Goal: Information Seeking & Learning: Learn about a topic

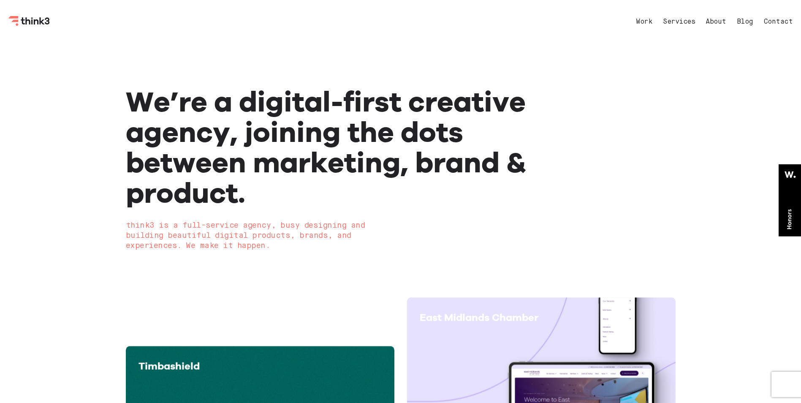
click at [745, 18] on nav "Work Services About Blog Contact" at bounding box center [706, 22] width 174 height 20
click at [747, 23] on link "Blog" at bounding box center [745, 22] width 16 height 7
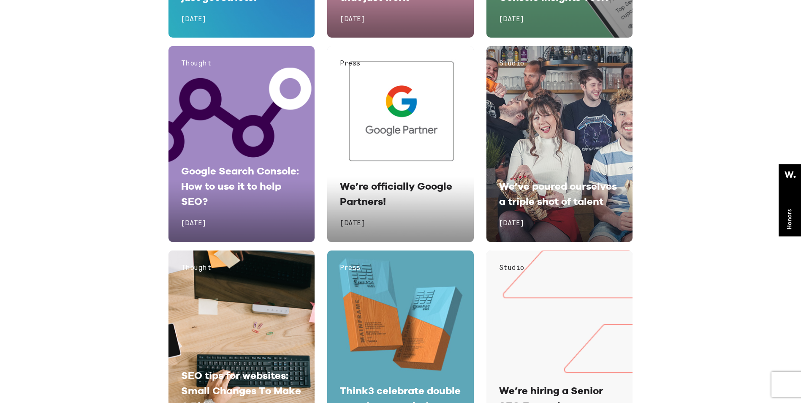
scroll to position [5362, 0]
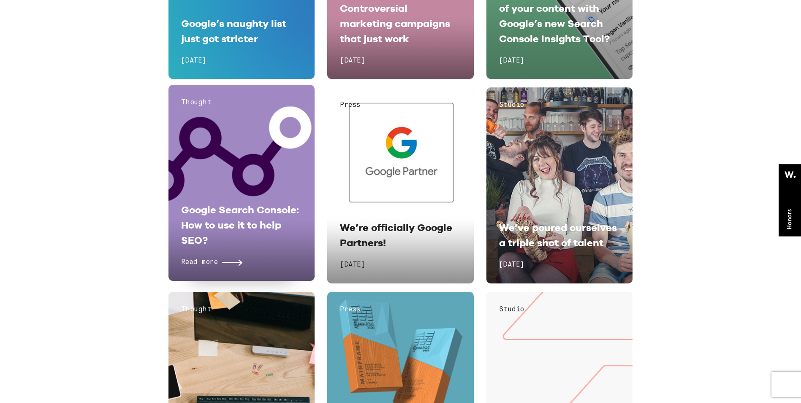
click at [242, 179] on div "Thought Google Search Console: How to use it to help SEO? Read more [DATE]" at bounding box center [242, 183] width 147 height 196
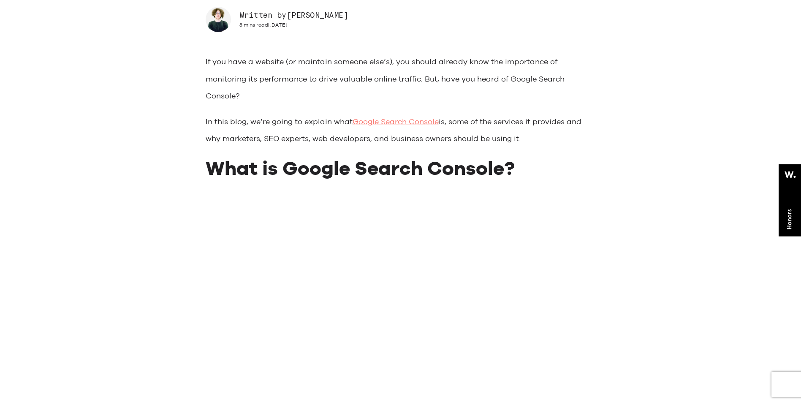
scroll to position [392, 0]
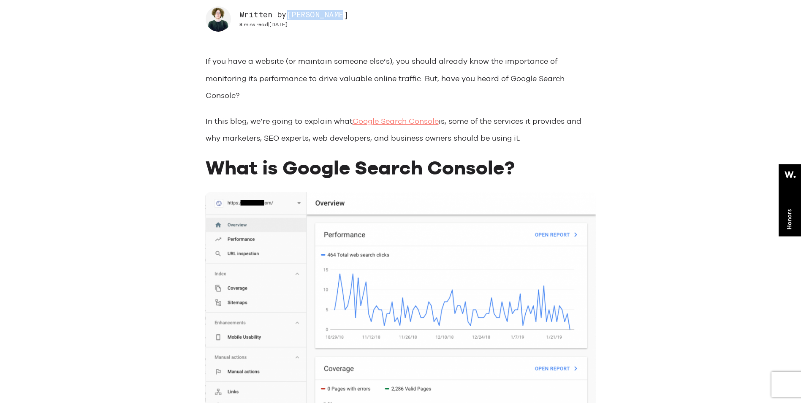
drag, startPoint x: 291, startPoint y: 16, endPoint x: 348, endPoint y: 18, distance: 57.0
click at [348, 18] on div "Written by [PERSON_NAME] 8 mins read | [DATE]" at bounding box center [401, 18] width 390 height 25
drag, startPoint x: 348, startPoint y: 18, endPoint x: 338, endPoint y: 49, distance: 32.5
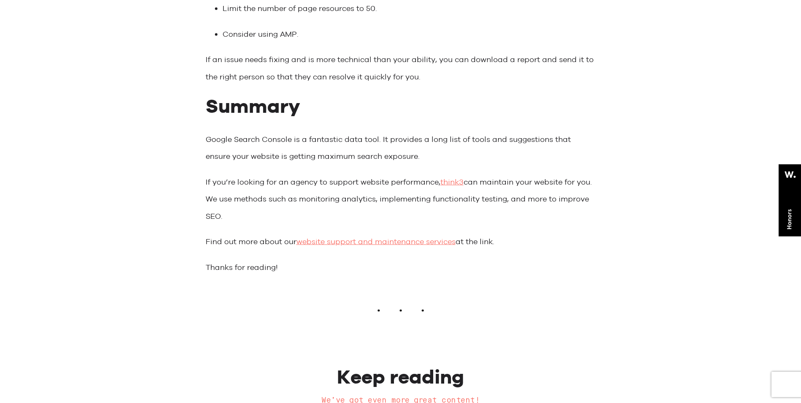
scroll to position [5805, 0]
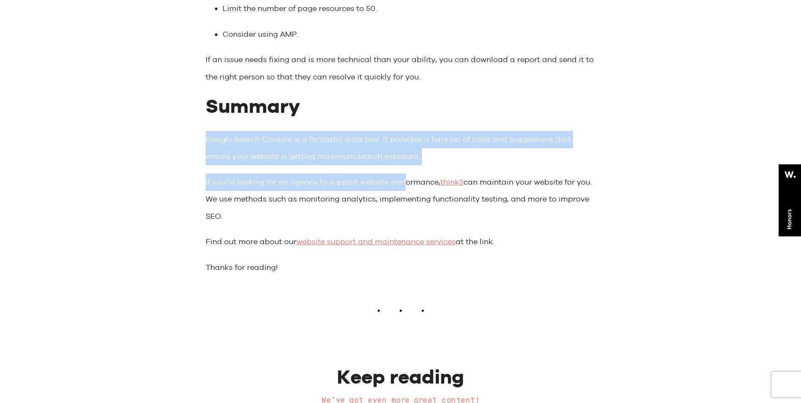
drag, startPoint x: 207, startPoint y: 156, endPoint x: 408, endPoint y: 189, distance: 203.2
drag, startPoint x: 408, startPoint y: 189, endPoint x: 351, endPoint y: 204, distance: 59.0
click at [351, 204] on p "If you’re looking for an agency to support website performance, think3 can main…" at bounding box center [401, 200] width 390 height 52
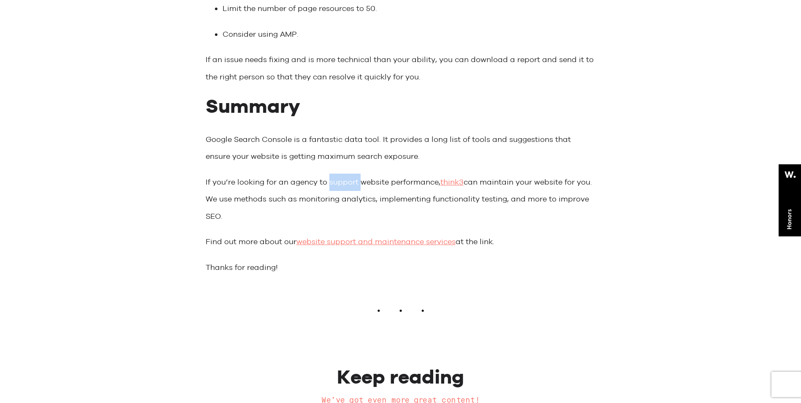
click at [351, 204] on p "If you’re looking for an agency to support website performance, think3 can main…" at bounding box center [401, 200] width 390 height 52
drag, startPoint x: 351, startPoint y: 204, endPoint x: 370, endPoint y: 209, distance: 19.6
click at [370, 209] on p "If you’re looking for an agency to support website performance, think3 can main…" at bounding box center [401, 200] width 390 height 52
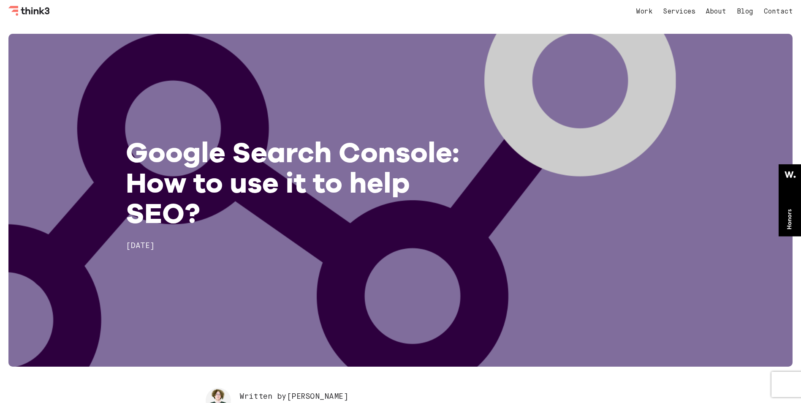
scroll to position [0, 0]
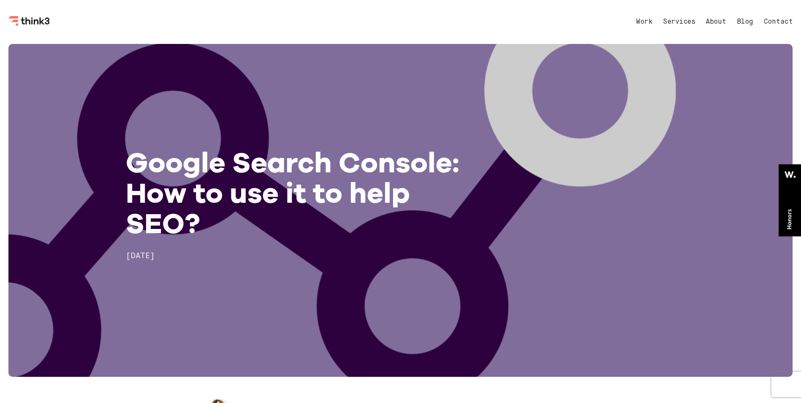
click at [744, 26] on nav "Work Services About Blog Contact" at bounding box center [706, 22] width 174 height 20
click at [744, 24] on link "Blog" at bounding box center [745, 22] width 16 height 7
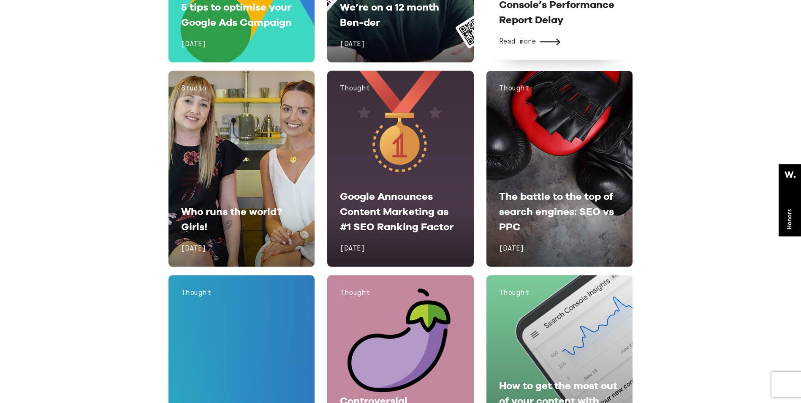
scroll to position [4945, 0]
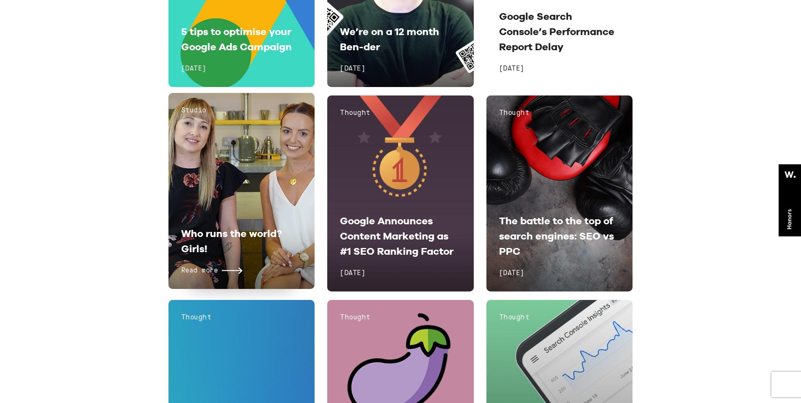
click at [245, 231] on span "Who runs the world? Girls!" at bounding box center [231, 240] width 101 height 27
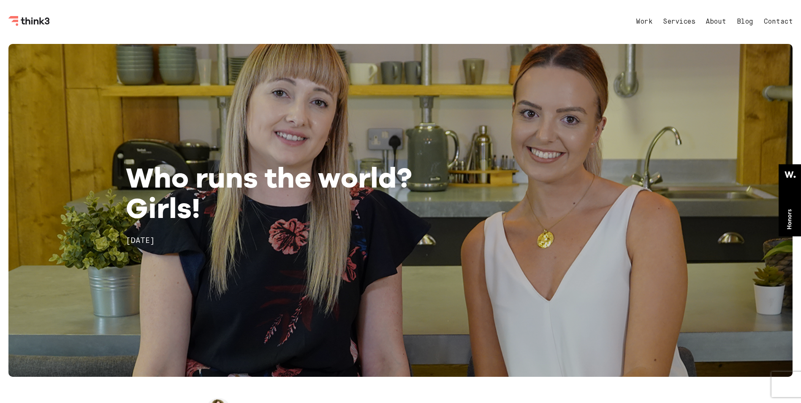
click at [41, 12] on div "Work Services About Blog Contact Menu" at bounding box center [400, 22] width 784 height 44
click at [43, 22] on icon "Think3 Logo" at bounding box center [29, 21] width 42 height 10
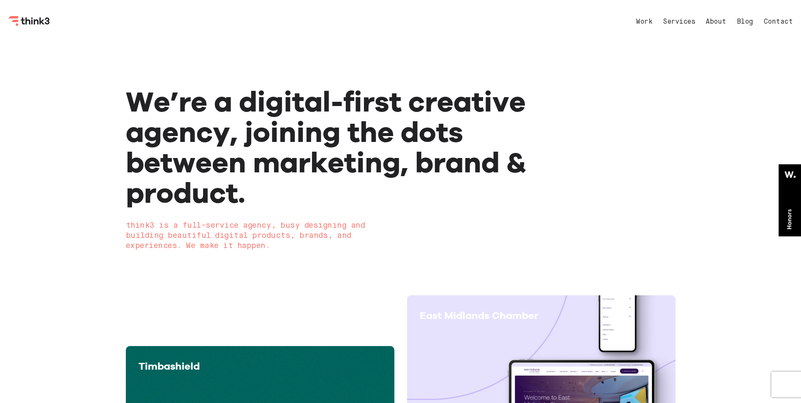
click at [504, 353] on div "View project" at bounding box center [541, 398] width 243 height 133
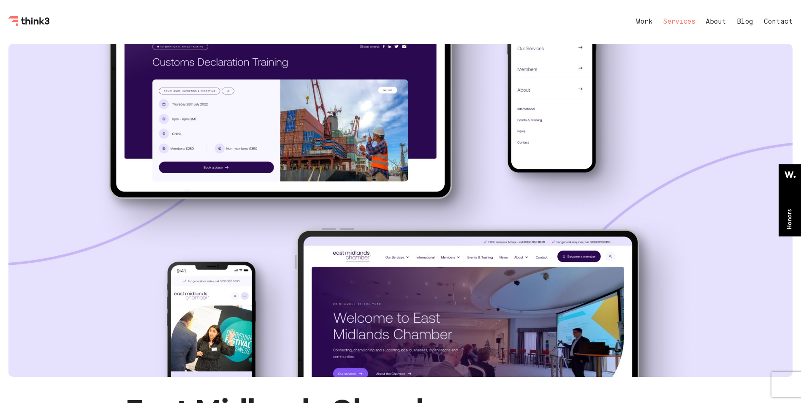
click at [682, 21] on link "Services" at bounding box center [679, 22] width 32 height 7
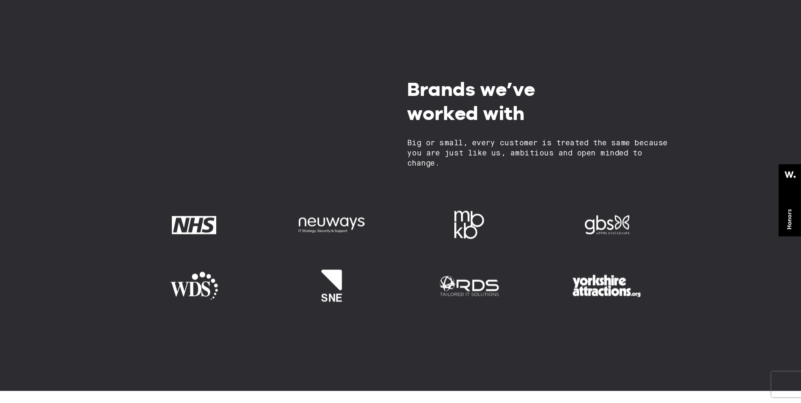
scroll to position [483, 0]
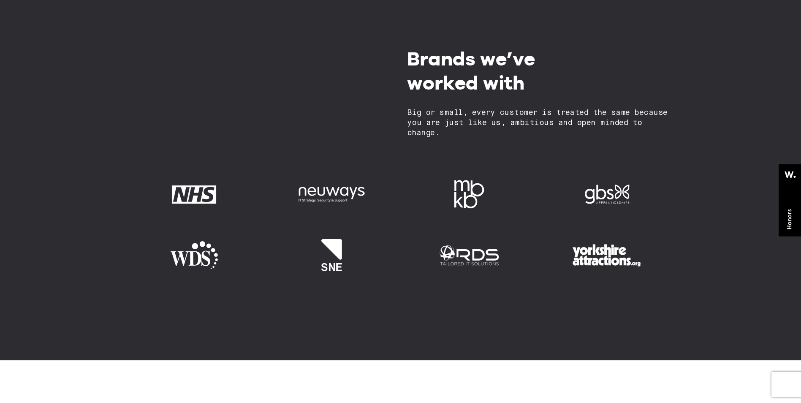
click at [599, 192] on img at bounding box center [607, 195] width 92 height 46
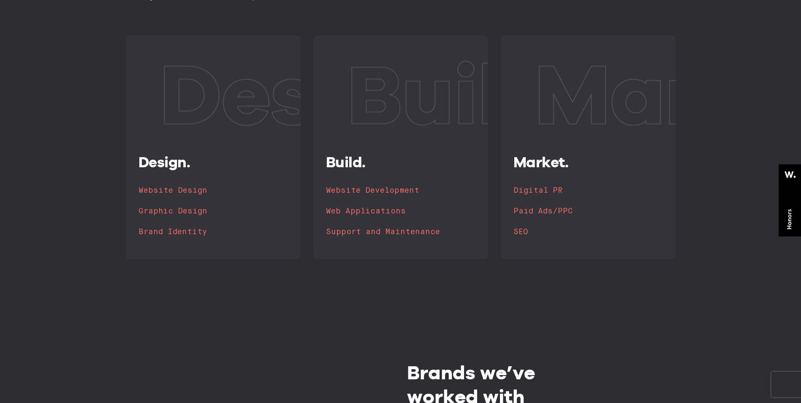
scroll to position [0, 0]
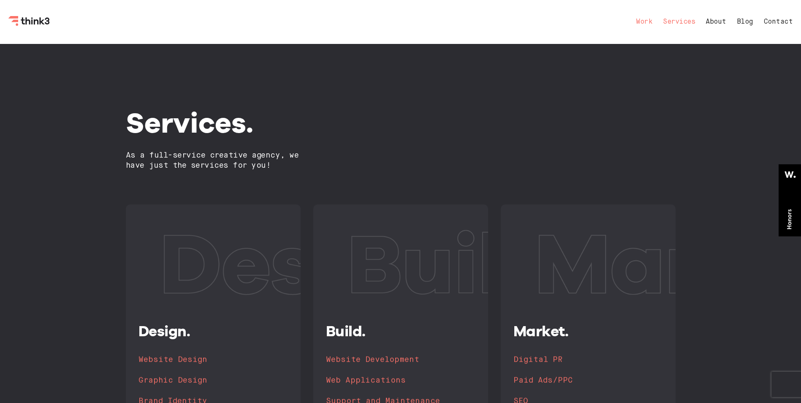
click at [643, 19] on link "Work" at bounding box center [644, 22] width 16 height 7
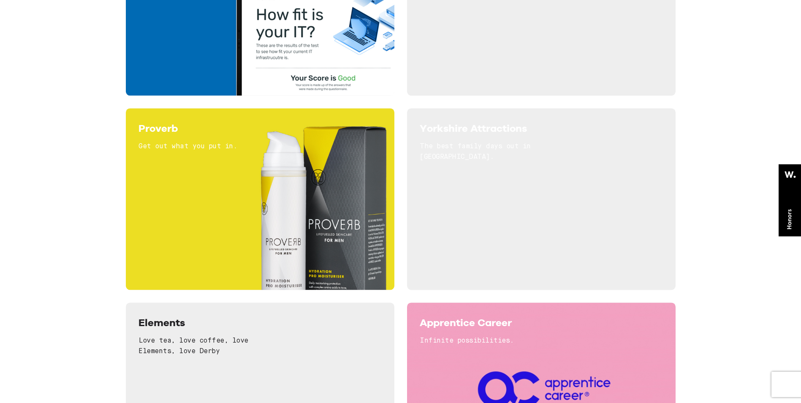
scroll to position [2431, 0]
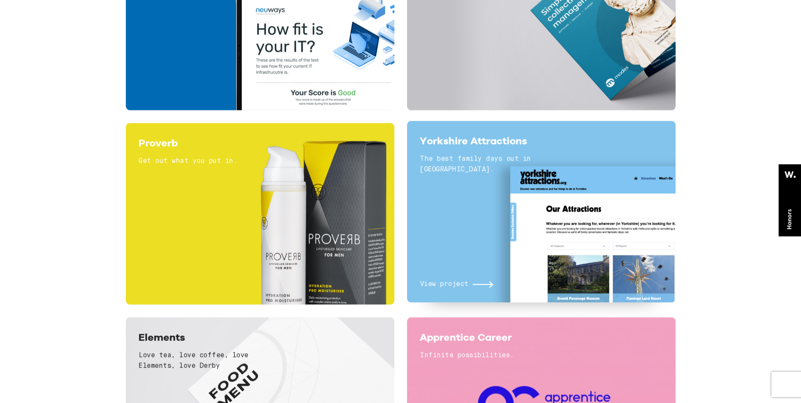
click at [504, 179] on div "Yorkshire Attractions The best family days out in [GEOGRAPHIC_DATA]." at bounding box center [494, 158] width 148 height 51
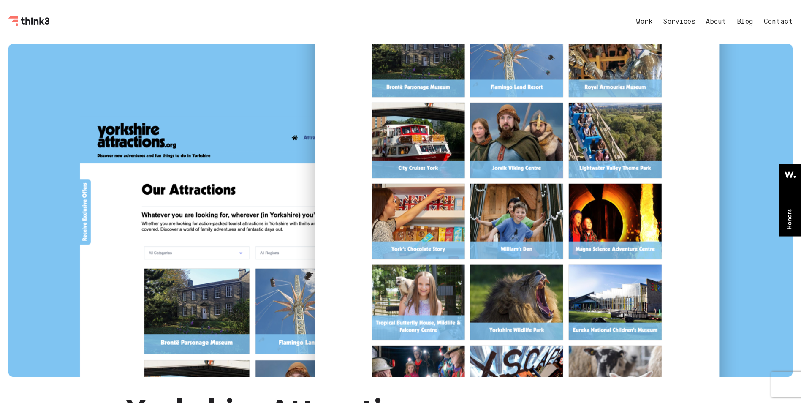
click at [706, 271] on div at bounding box center [400, 210] width 784 height 333
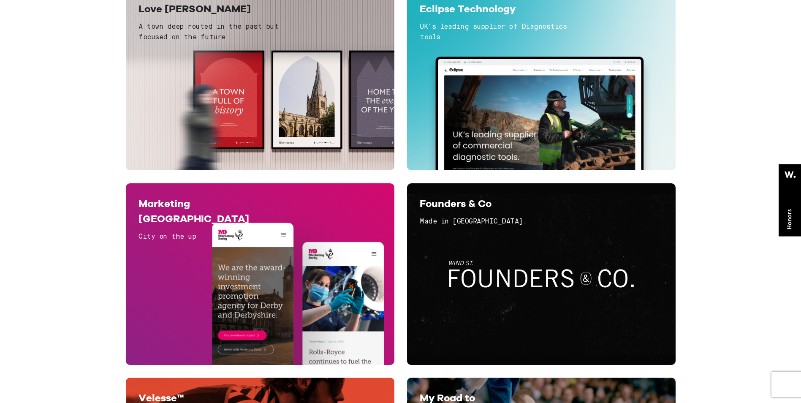
scroll to position [435, 0]
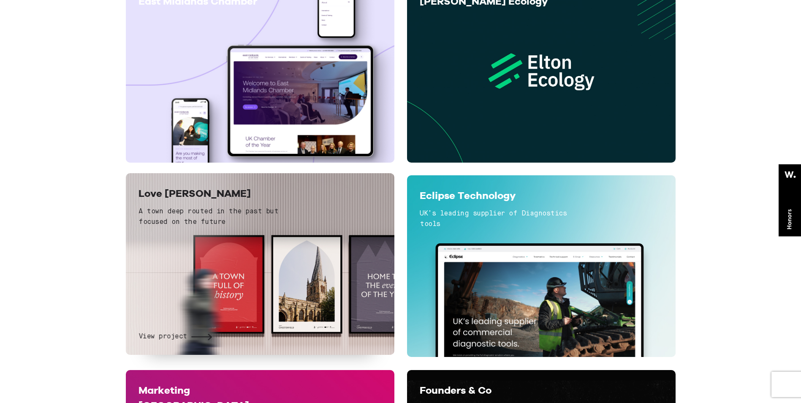
click at [261, 204] on div "Love [PERSON_NAME] A town deep routed in the past but focused on the future" at bounding box center [213, 211] width 148 height 51
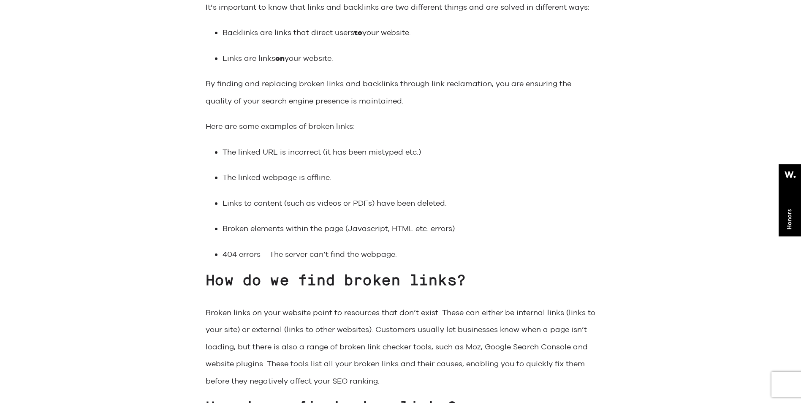
scroll to position [1343, 0]
click at [314, 283] on strong "How do we find broken links?" at bounding box center [336, 280] width 261 height 15
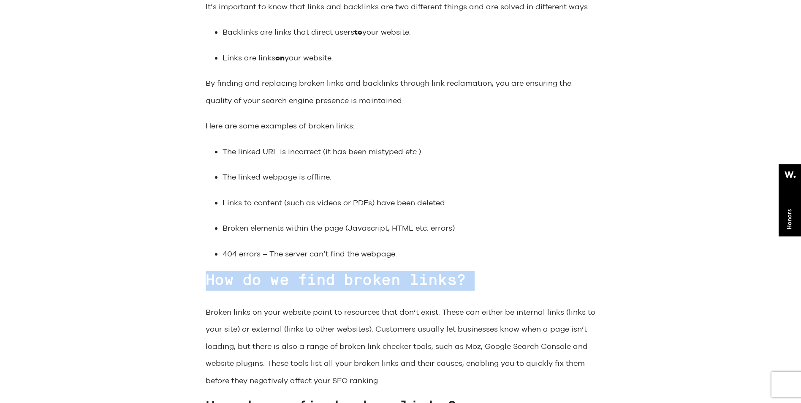
click at [314, 283] on strong "How do we find broken links?" at bounding box center [336, 280] width 261 height 15
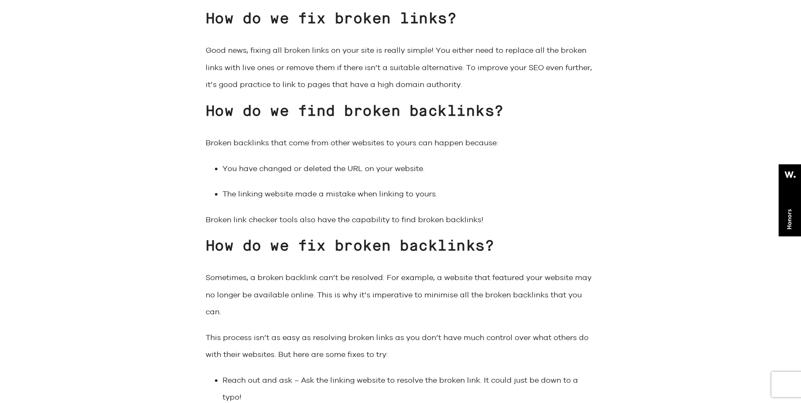
scroll to position [2044, 0]
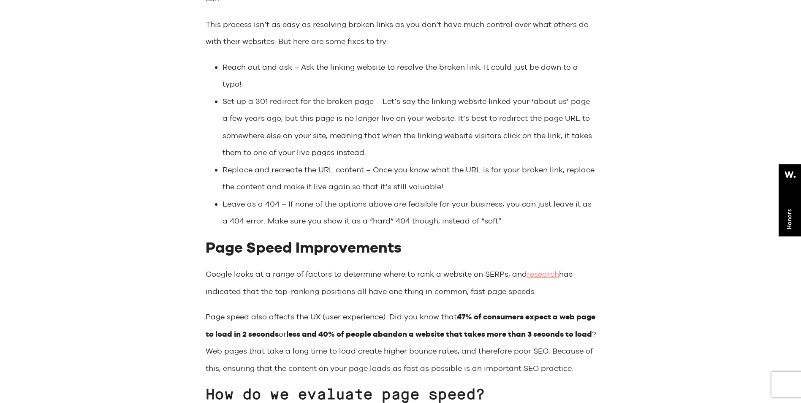
drag, startPoint x: 314, startPoint y: 283, endPoint x: 276, endPoint y: 253, distance: 48.2
click at [276, 253] on strong "Page Speed Improvements" at bounding box center [304, 247] width 196 height 17
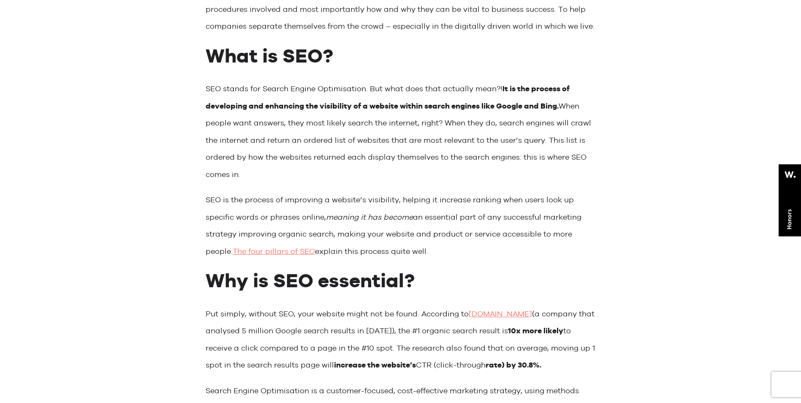
scroll to position [517, 0]
